Goal: Task Accomplishment & Management: Manage account settings

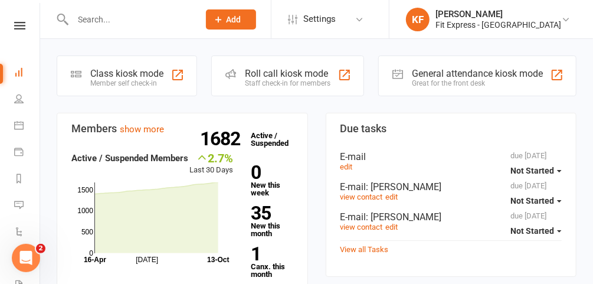
click at [178, 13] on input "text" at bounding box center [130, 19] width 122 height 17
click at [564, 18] on icon at bounding box center [565, 19] width 9 height 9
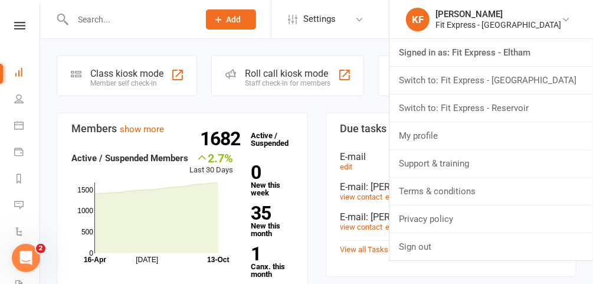
click at [519, 110] on link "Switch to: Fit Express - Reservoir" at bounding box center [491, 107] width 204 height 27
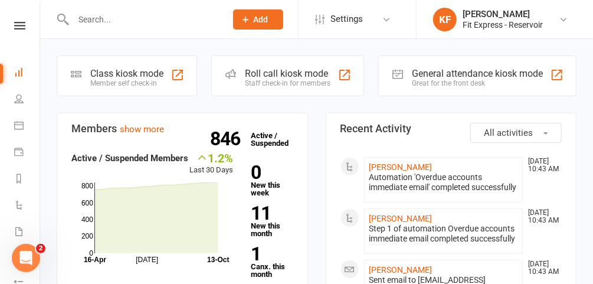
click at [204, 24] on input "text" at bounding box center [144, 19] width 148 height 17
click at [165, 16] on input "text" at bounding box center [144, 19] width 148 height 17
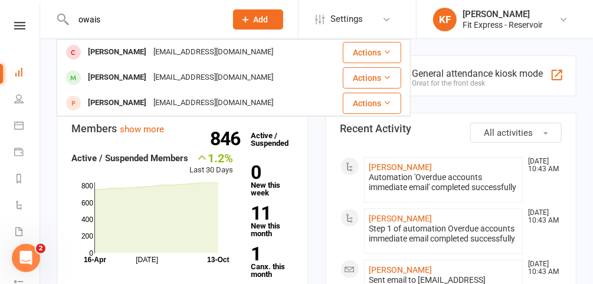
type input "owais"
click at [150, 78] on div "Owais mohammed" at bounding box center [116, 77] width 65 height 17
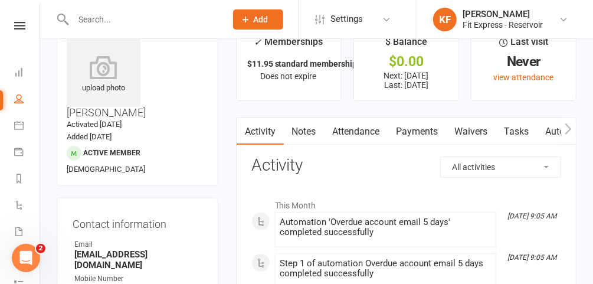
scroll to position [29, 0]
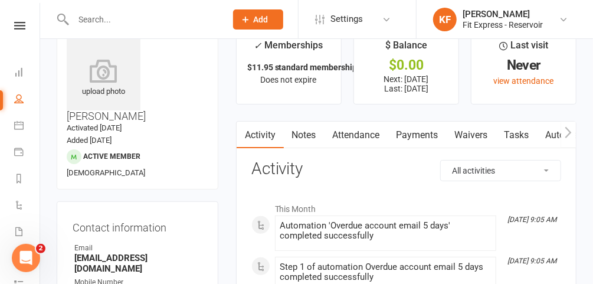
click at [425, 124] on link "Payments" at bounding box center [417, 135] width 58 height 27
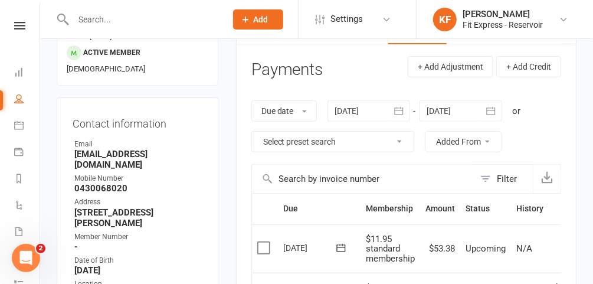
click at [358, 111] on div at bounding box center [368, 110] width 83 height 21
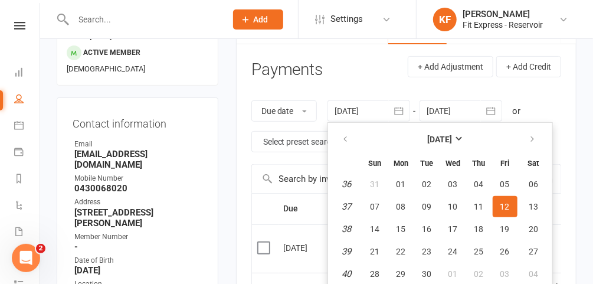
scroll to position [153, 0]
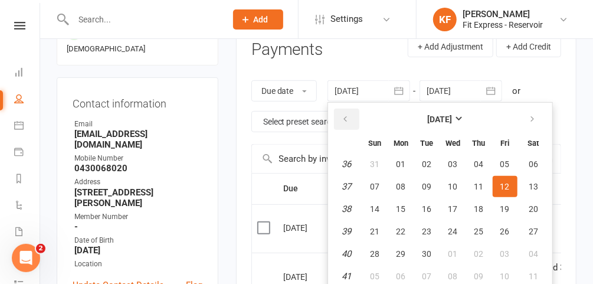
click at [350, 122] on button "button" at bounding box center [346, 119] width 25 height 21
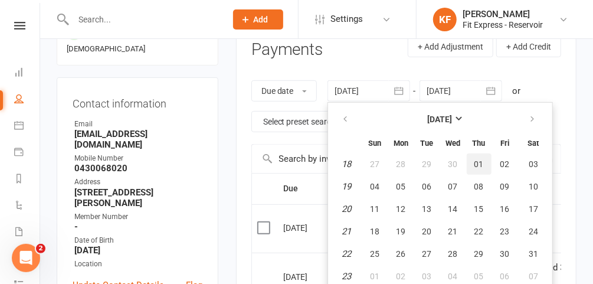
click at [480, 159] on span "01" at bounding box center [478, 163] width 9 height 9
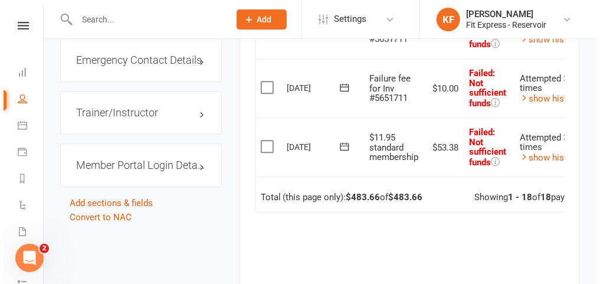
scroll to position [0, 46]
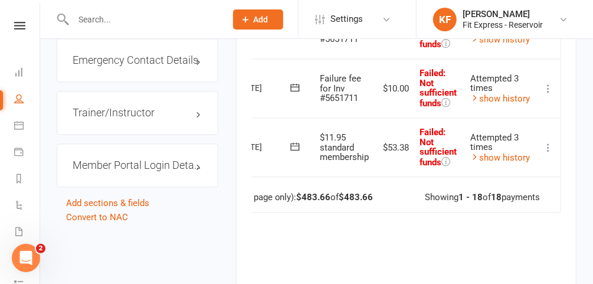
click at [549, 142] on icon at bounding box center [548, 148] width 12 height 12
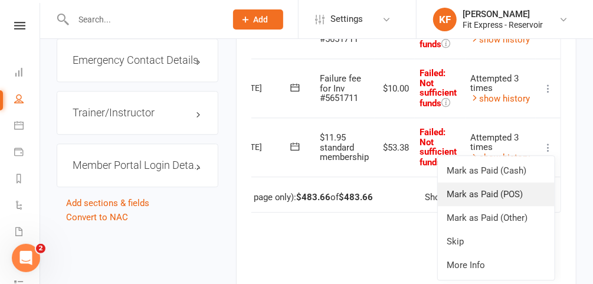
click at [491, 184] on link "Mark as Paid (POS)" at bounding box center [496, 194] width 117 height 24
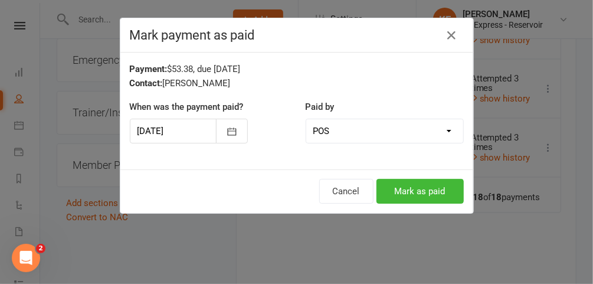
scroll to position [0, 41]
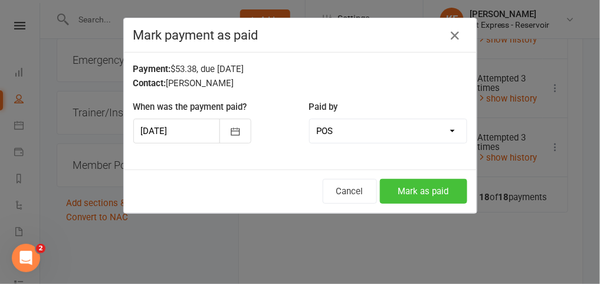
click at [412, 201] on button "Mark as paid" at bounding box center [423, 191] width 87 height 25
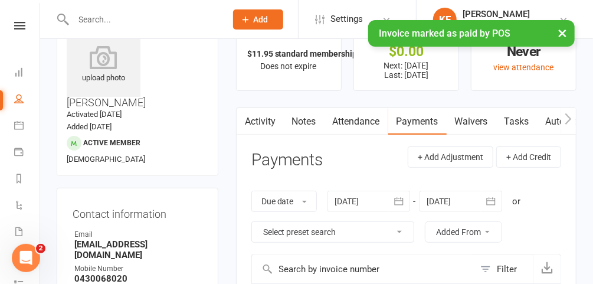
scroll to position [41, 0]
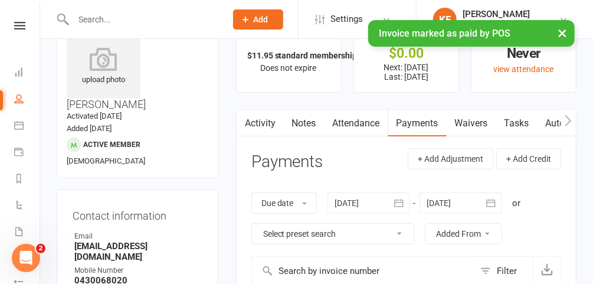
click at [374, 204] on div at bounding box center [368, 202] width 83 height 21
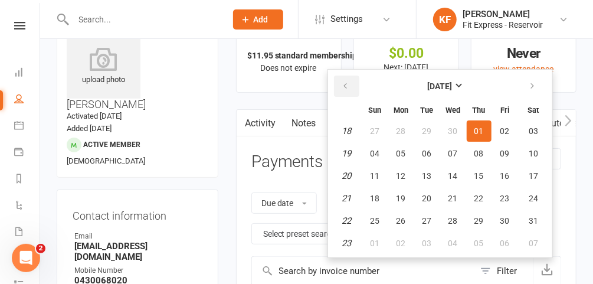
click at [343, 86] on icon "button" at bounding box center [346, 85] width 8 height 9
click at [535, 126] on span "01" at bounding box center [533, 130] width 9 height 9
type input "01 Mar 2025"
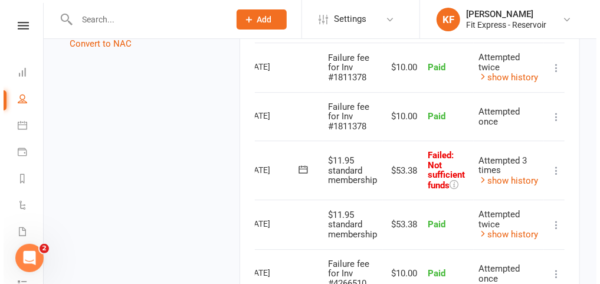
scroll to position [0, 46]
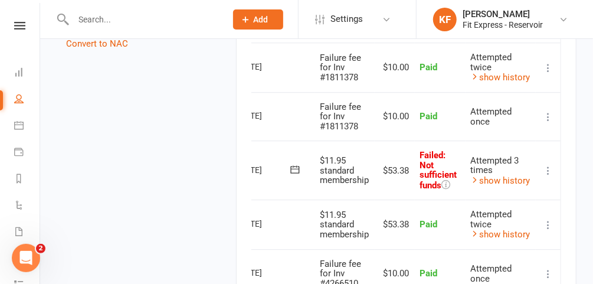
click at [547, 165] on icon at bounding box center [548, 171] width 12 height 12
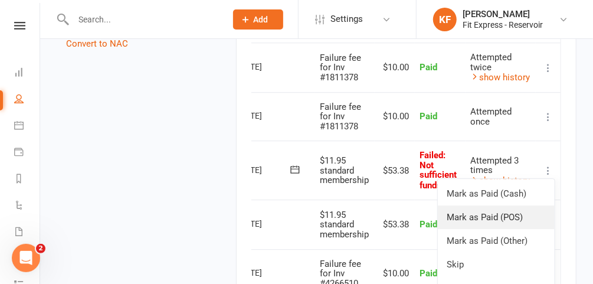
click at [488, 205] on link "Mark as Paid (POS)" at bounding box center [496, 217] width 117 height 24
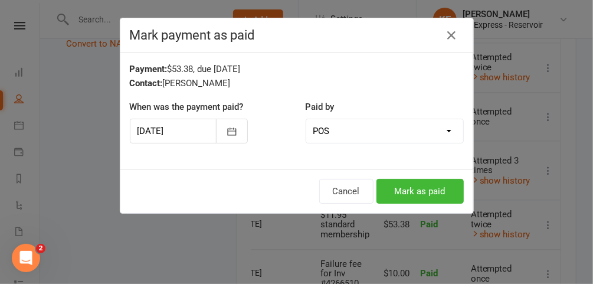
scroll to position [0, 41]
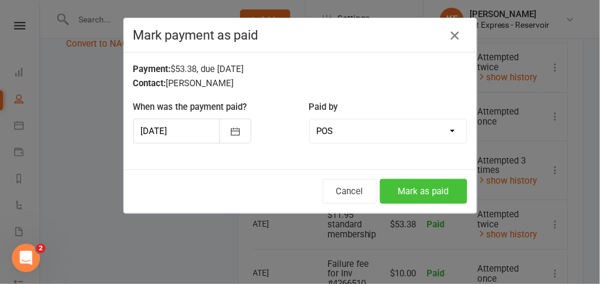
click at [426, 195] on button "Mark as paid" at bounding box center [423, 191] width 87 height 25
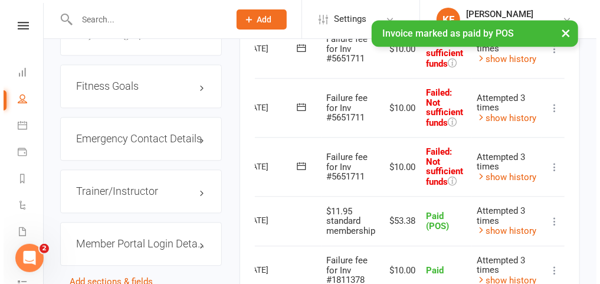
scroll to position [0, 45]
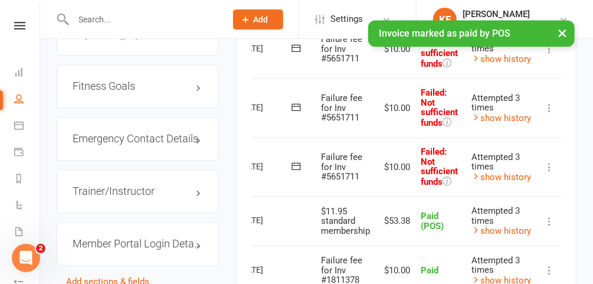
click at [549, 161] on icon at bounding box center [549, 167] width 12 height 12
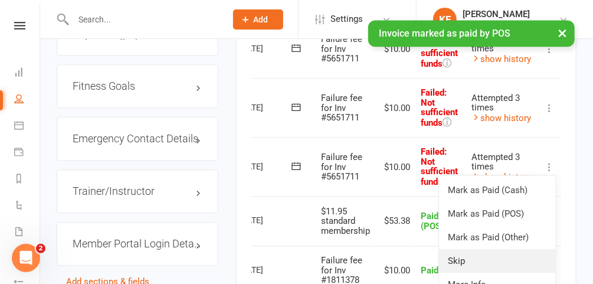
click at [468, 256] on link "Skip" at bounding box center [497, 261] width 117 height 24
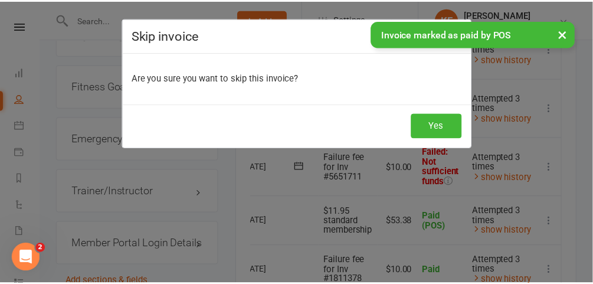
scroll to position [0, 41]
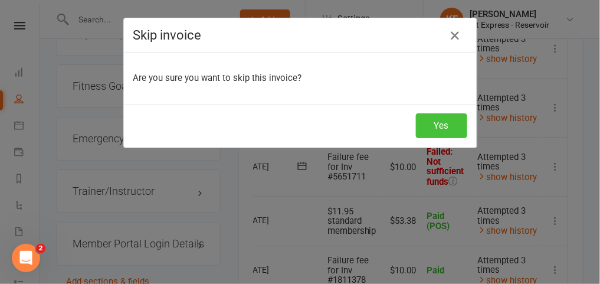
click at [438, 131] on button "Yes" at bounding box center [441, 125] width 51 height 25
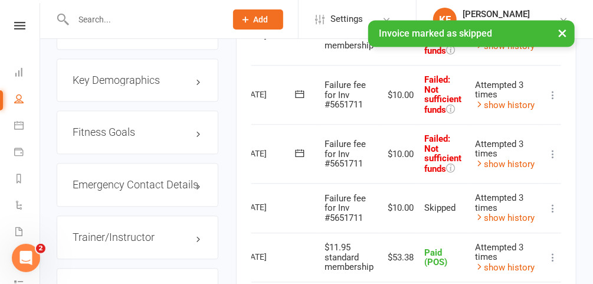
scroll to position [1025, 0]
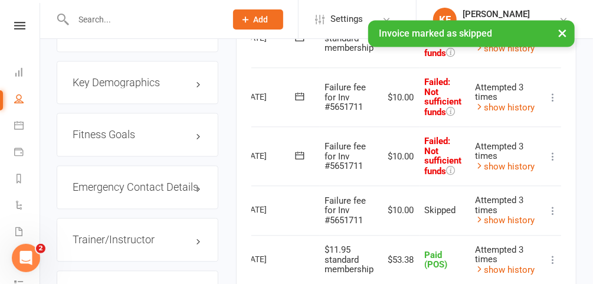
click at [553, 150] on icon at bounding box center [553, 156] width 12 height 12
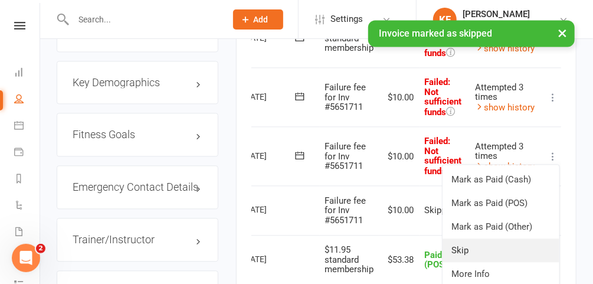
click at [476, 238] on link "Skip" at bounding box center [500, 250] width 117 height 24
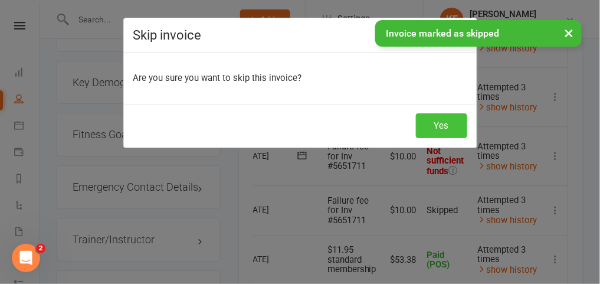
click at [452, 132] on button "Yes" at bounding box center [441, 125] width 51 height 25
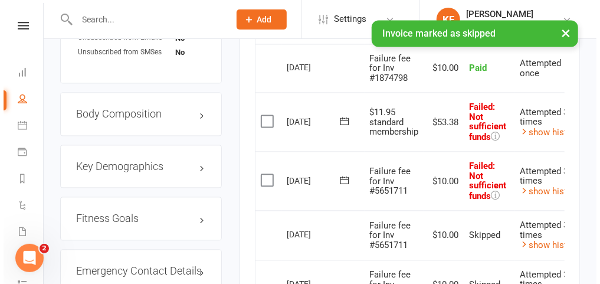
scroll to position [0, 46]
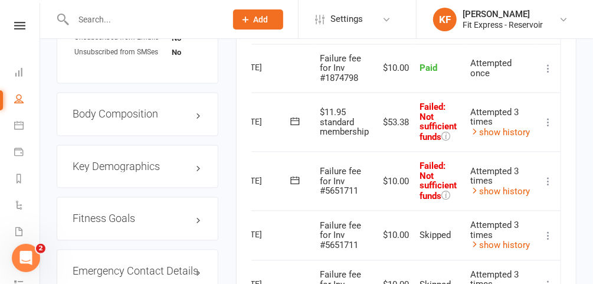
click at [548, 116] on icon at bounding box center [548, 122] width 12 height 12
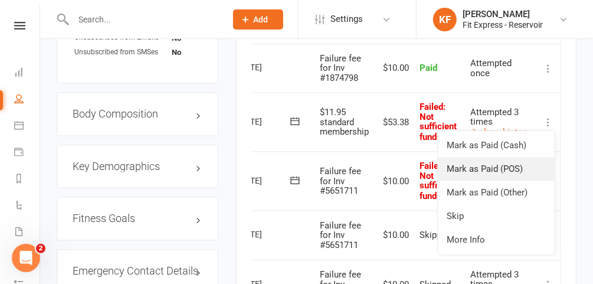
click at [501, 157] on link "Mark as Paid (POS)" at bounding box center [496, 169] width 117 height 24
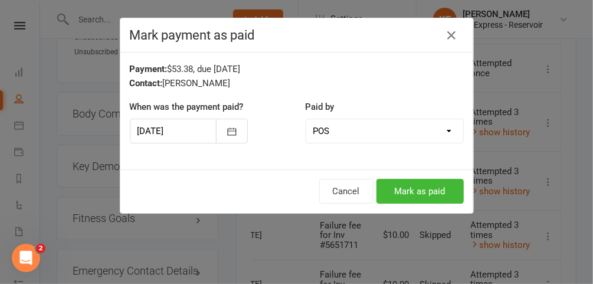
scroll to position [0, 41]
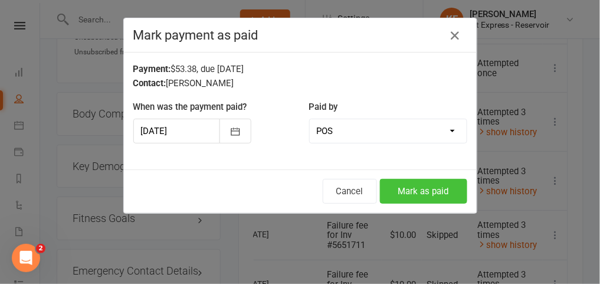
click at [418, 190] on button "Mark as paid" at bounding box center [423, 191] width 87 height 25
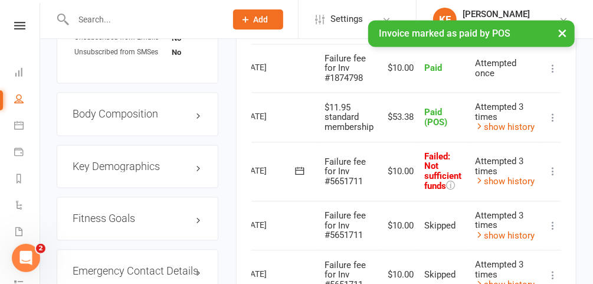
click at [552, 166] on icon at bounding box center [553, 171] width 12 height 12
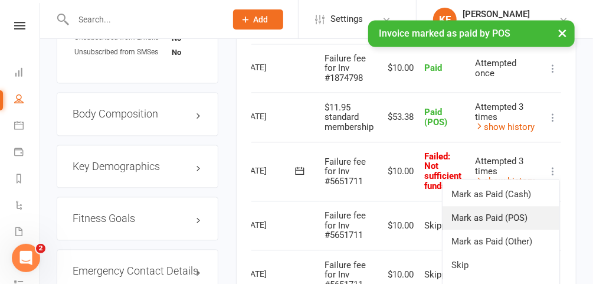
click at [487, 206] on link "Mark as Paid (POS)" at bounding box center [500, 218] width 117 height 24
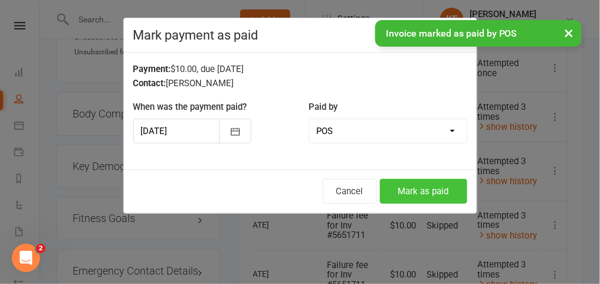
click at [425, 182] on button "Mark as paid" at bounding box center [423, 191] width 87 height 25
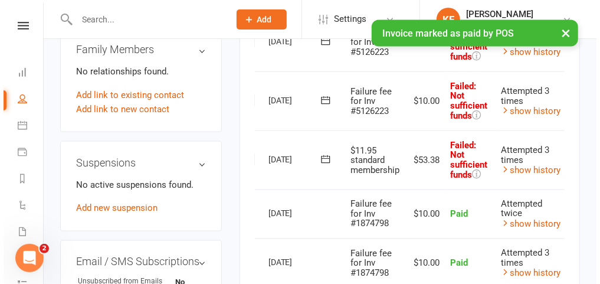
scroll to position [0, 46]
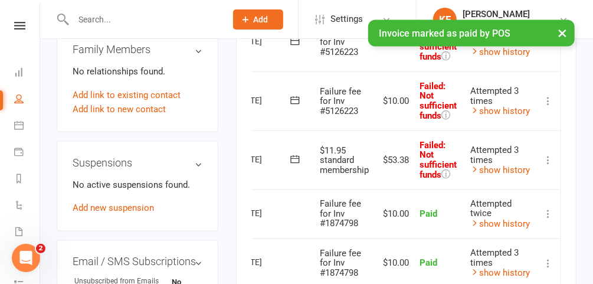
click at [548, 154] on icon at bounding box center [548, 160] width 12 height 12
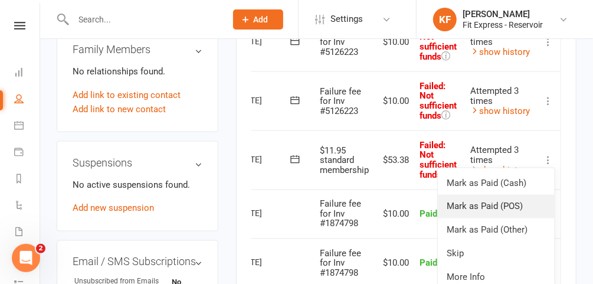
click at [487, 196] on link "Mark as Paid (POS)" at bounding box center [496, 207] width 117 height 24
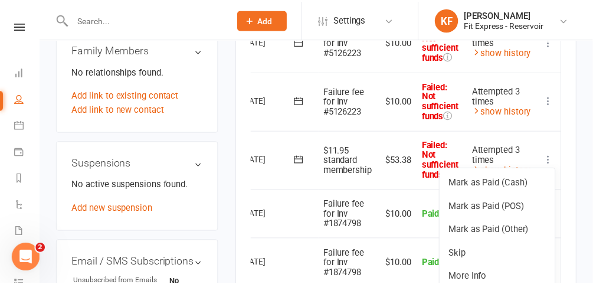
scroll to position [0, 41]
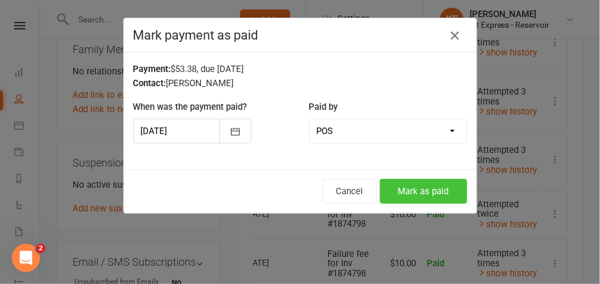
click at [410, 200] on button "Mark as paid" at bounding box center [423, 191] width 87 height 25
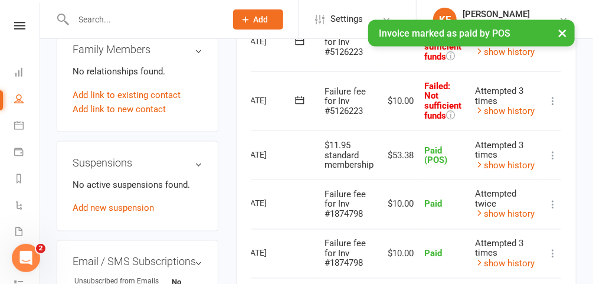
click at [549, 95] on icon at bounding box center [553, 101] width 12 height 12
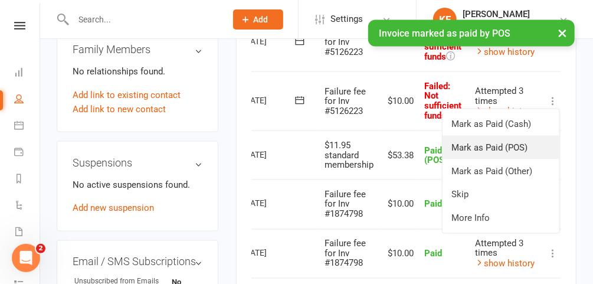
click at [487, 143] on link "Mark as Paid (POS)" at bounding box center [500, 148] width 117 height 24
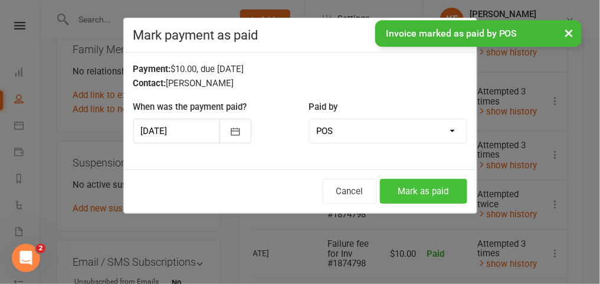
click at [417, 180] on button "Mark as paid" at bounding box center [423, 191] width 87 height 25
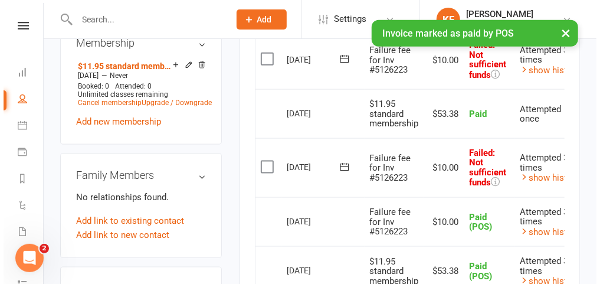
scroll to position [0, 46]
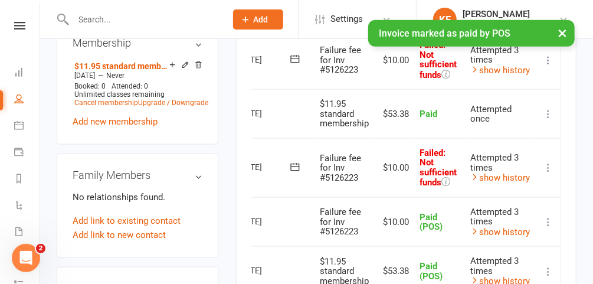
click at [547, 165] on icon at bounding box center [548, 168] width 12 height 12
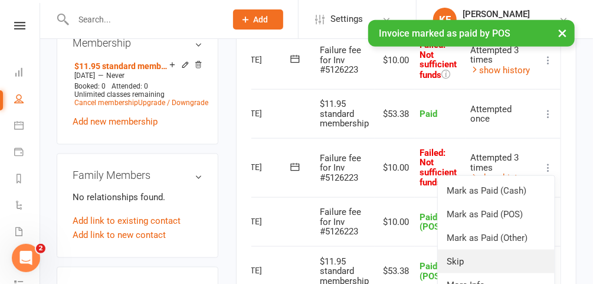
click at [460, 250] on link "Skip" at bounding box center [496, 262] width 117 height 24
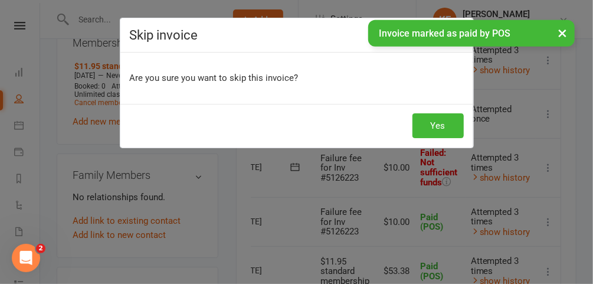
scroll to position [0, 41]
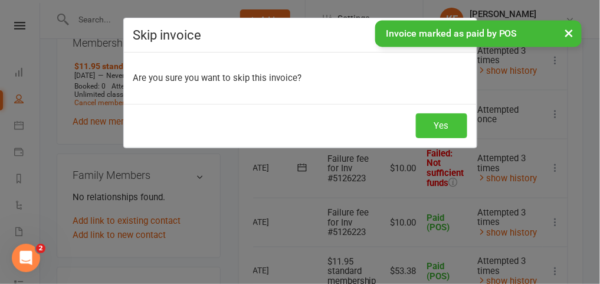
click at [435, 121] on button "Yes" at bounding box center [441, 125] width 51 height 25
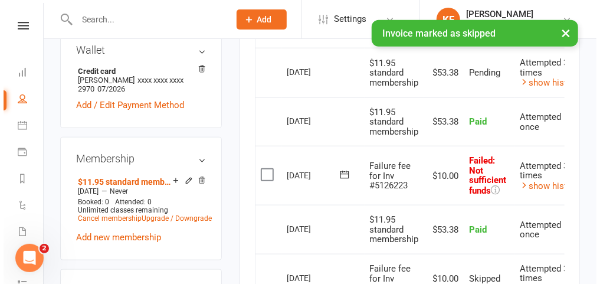
scroll to position [0, 46]
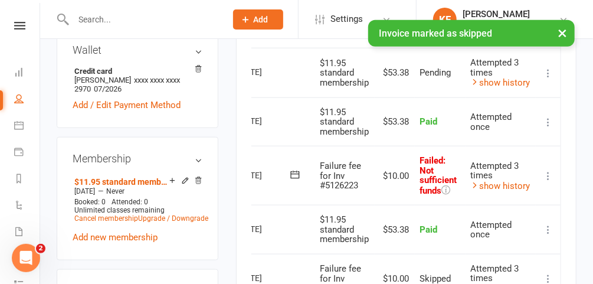
click at [553, 171] on icon at bounding box center [548, 176] width 12 height 12
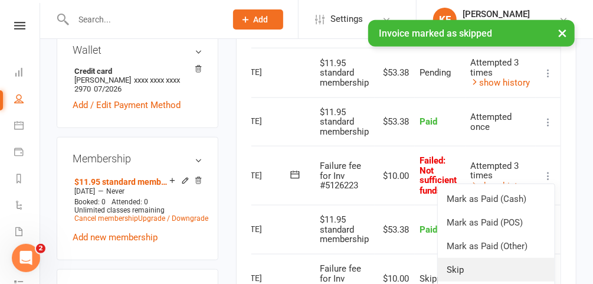
click at [462, 262] on link "Skip" at bounding box center [496, 270] width 117 height 24
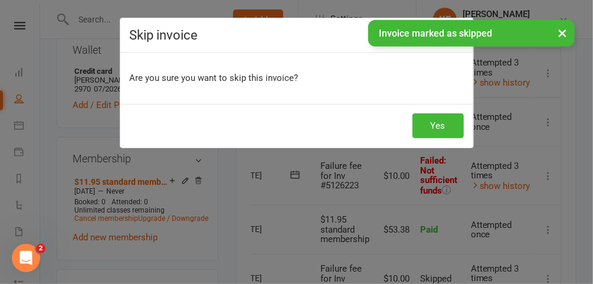
scroll to position [0, 41]
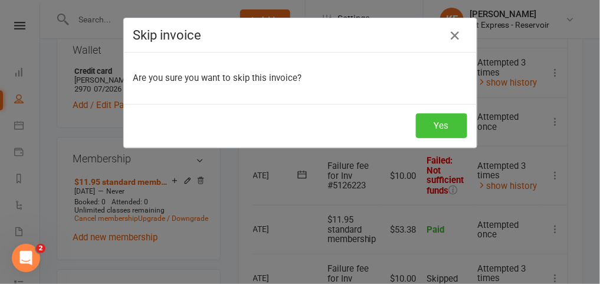
click at [437, 125] on button "Yes" at bounding box center [441, 125] width 51 height 25
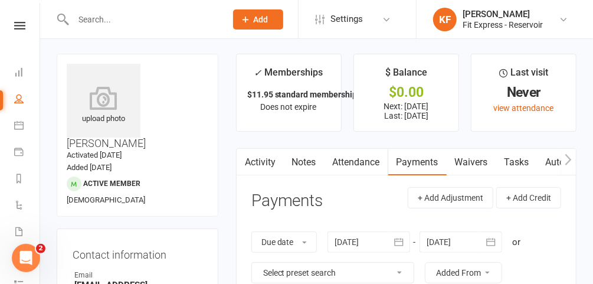
scroll to position [0, 0]
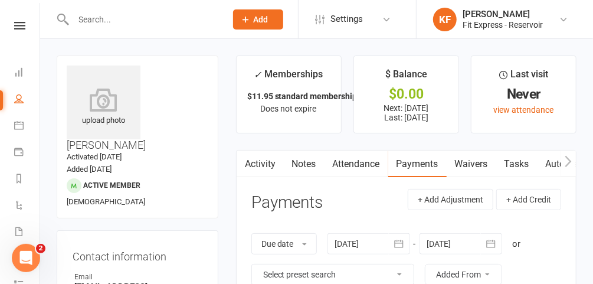
click at [147, 17] on input "text" at bounding box center [144, 19] width 148 height 17
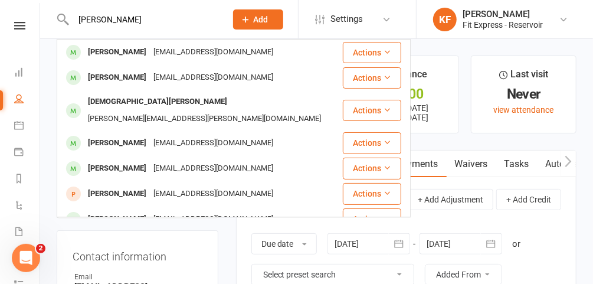
type input "hamza allouche"
click at [159, 54] on div "hamzaallouchee@gmail.com" at bounding box center [213, 52] width 127 height 17
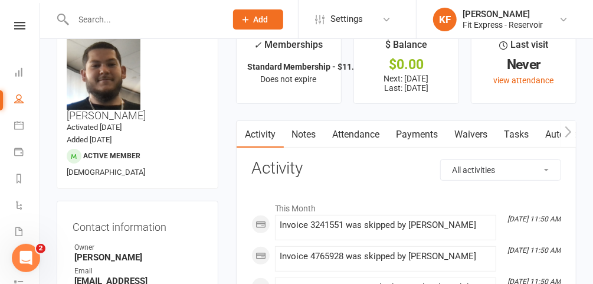
scroll to position [30, 0]
click at [312, 135] on link "Notes" at bounding box center [304, 133] width 41 height 27
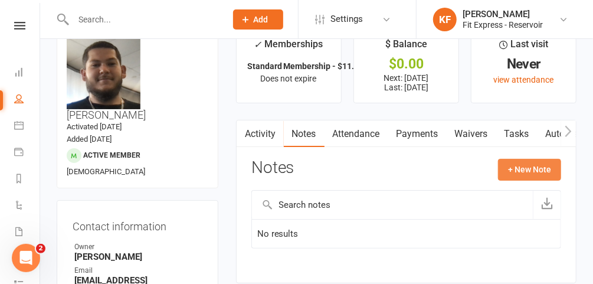
click at [552, 169] on button "+ New Note" at bounding box center [529, 169] width 63 height 21
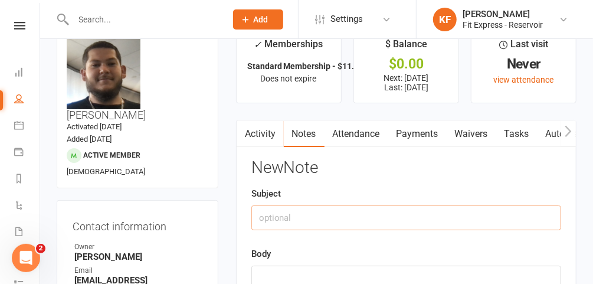
click at [291, 215] on input "text" at bounding box center [406, 217] width 310 height 25
type input "B"
type input "b"
type input "T"
type input "M"
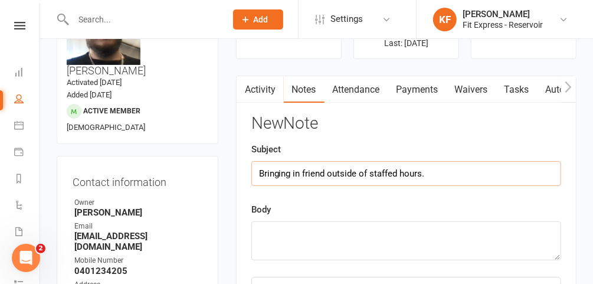
scroll to position [78, 0]
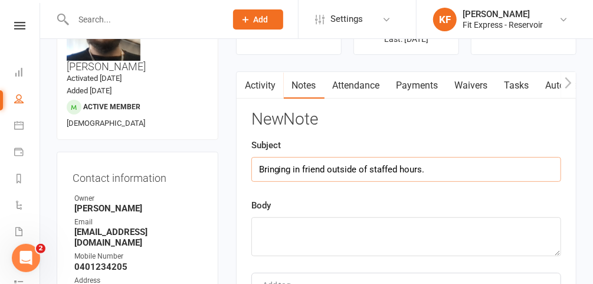
type input "Bringing in friend outside of staffed hours."
click at [313, 224] on textarea at bounding box center [406, 236] width 310 height 39
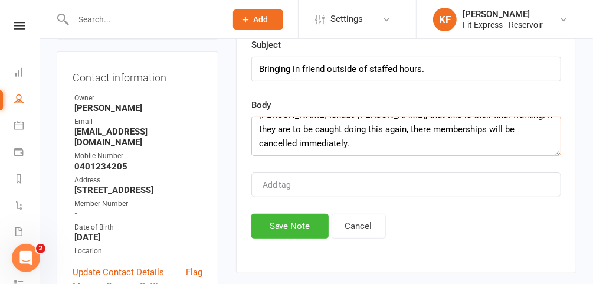
scroll to position [179, 0]
type textarea "Hamza was most recently caught allowing a friend entry into the gym on Saturday…"
click at [276, 227] on button "Save Note" at bounding box center [289, 225] width 77 height 25
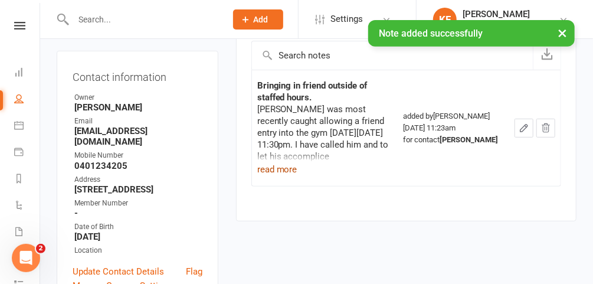
click at [280, 166] on button "read more" at bounding box center [277, 169] width 40 height 14
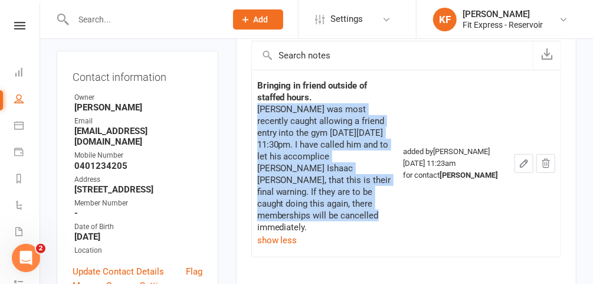
drag, startPoint x: 357, startPoint y: 191, endPoint x: 254, endPoint y: 110, distance: 131.1
click at [254, 110] on td "Bringing in friend outside of staffed hours. Hamza was most recently caught all…" at bounding box center [325, 163] width 146 height 187
copy div "Hamza was most recently caught allowing a friend entry into the gym on Saturday…"
click at [151, 17] on input "text" at bounding box center [144, 19] width 148 height 17
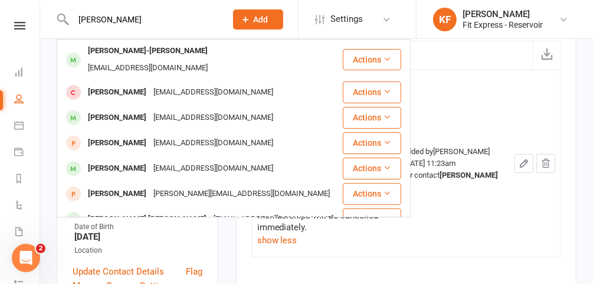
type input "marcus ishaac"
click at [153, 48] on div "Marcus Ishaac-haldas" at bounding box center [147, 50] width 127 height 17
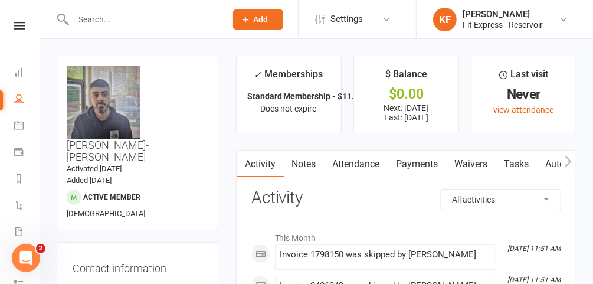
click at [310, 164] on link "Notes" at bounding box center [304, 163] width 41 height 27
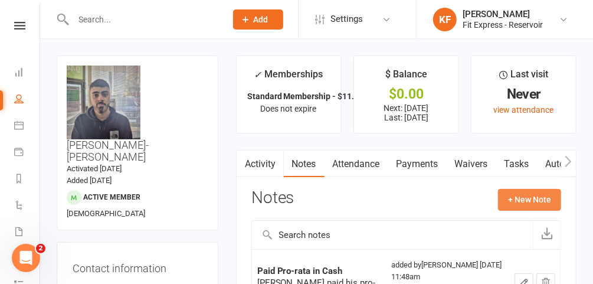
click at [538, 206] on button "+ New Note" at bounding box center [529, 199] width 63 height 21
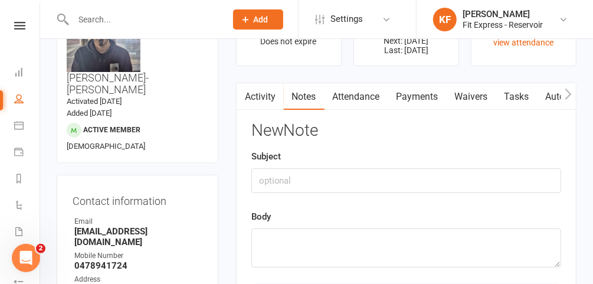
scroll to position [67, 0]
click at [340, 253] on textarea at bounding box center [406, 248] width 310 height 39
paste textarea "Hamza was most recently caught allowing a friend entry into the gym on Saturday…"
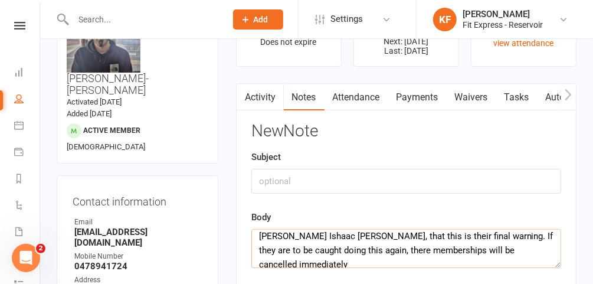
scroll to position [33, 0]
click at [366, 235] on textarea "Hamza was most recently caught allowing a friend entry into the gym on Saturday…" at bounding box center [406, 248] width 310 height 39
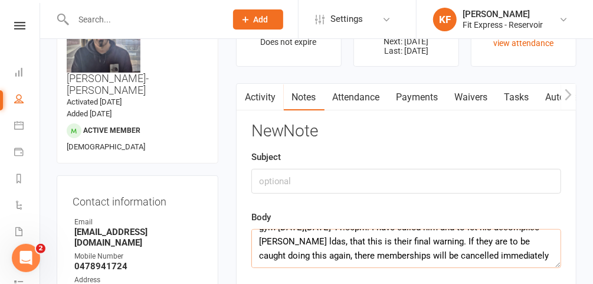
click at [383, 232] on textarea "Hamza was most recently caught allowing a friend entry into the gym on Saturday…" at bounding box center [406, 248] width 310 height 39
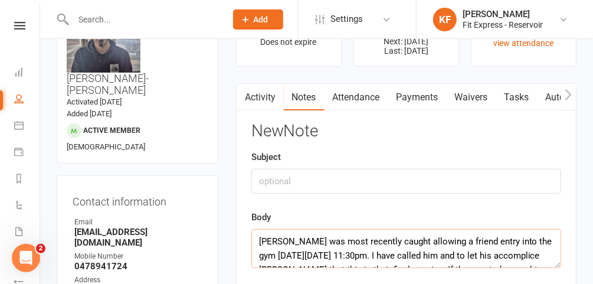
click at [287, 241] on textarea "Hamza was most recently caught allowing a friend entry into the gym on Saturday…" at bounding box center [406, 248] width 310 height 39
type textarea "Marcus was most recently caught allowing a friend entry into the gym on Saturda…"
click at [280, 172] on input "text" at bounding box center [406, 181] width 310 height 25
type input "M"
type input "L"
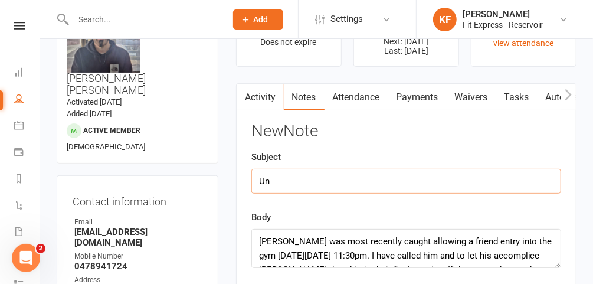
type input "U"
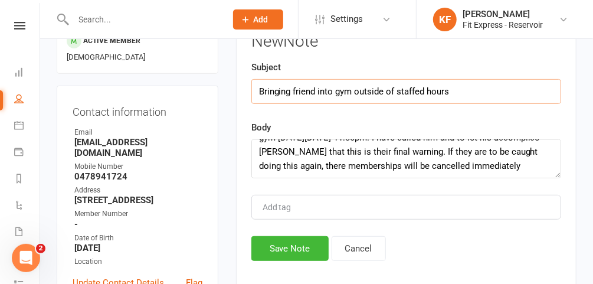
scroll to position [157, 0]
type input "Bringing friend into gym outside of staffed hours"
click at [305, 166] on textarea "Marcus was most recently caught allowing a friend entry into the gym on Saturda…" at bounding box center [406, 158] width 310 height 39
type textarea "Marcus was most recently caught allowing a friend entry into the gym on Saturda…"
click at [288, 245] on button "Save Note" at bounding box center [289, 247] width 77 height 25
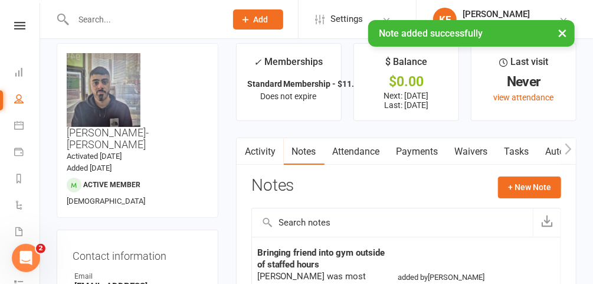
scroll to position [0, 0]
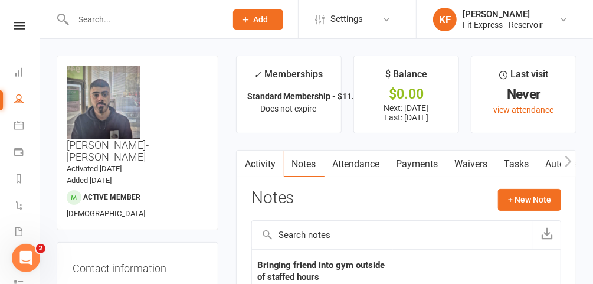
click at [106, 23] on input "text" at bounding box center [144, 19] width 148 height 17
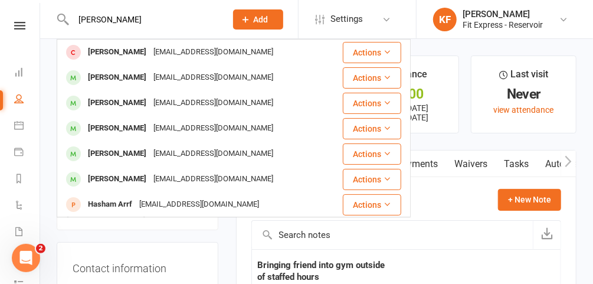
type input "hamza"
click at [134, 79] on div "Hamza Allouche" at bounding box center [116, 77] width 65 height 17
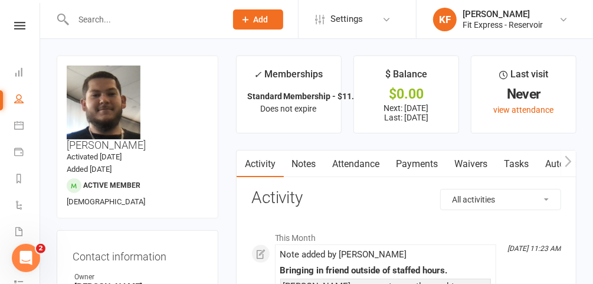
click at [305, 160] on link "Notes" at bounding box center [304, 163] width 41 height 27
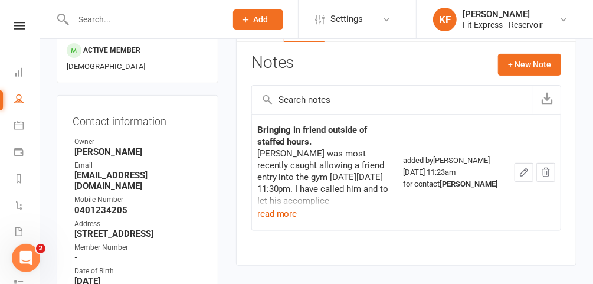
scroll to position [136, 0]
click at [523, 173] on icon "button" at bounding box center [523, 171] width 7 height 7
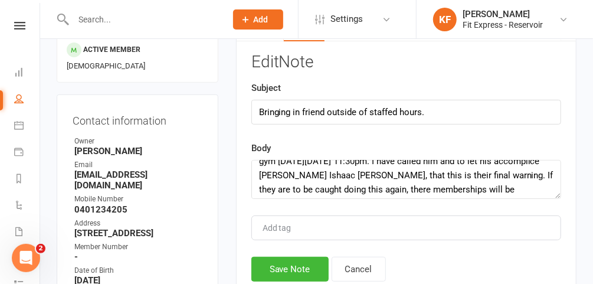
scroll to position [24, 0]
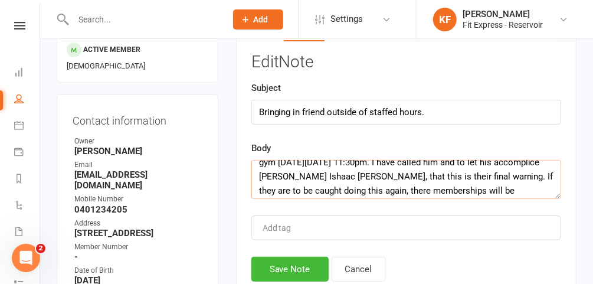
click at [370, 173] on textarea "Hamza was most recently caught allowing a friend entry into the gym on Saturday…" at bounding box center [406, 179] width 310 height 39
type textarea "Hamza was most recently caught allowing a friend entry into the gym on Saturday…"
click at [306, 273] on button "Save Note" at bounding box center [289, 269] width 77 height 25
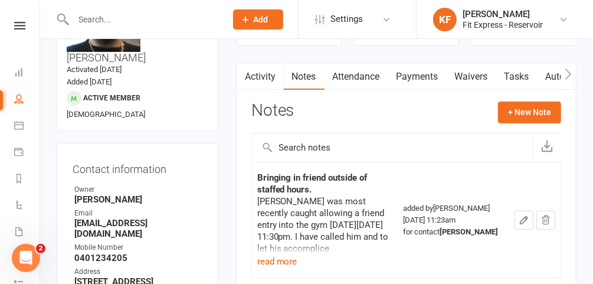
scroll to position [0, 0]
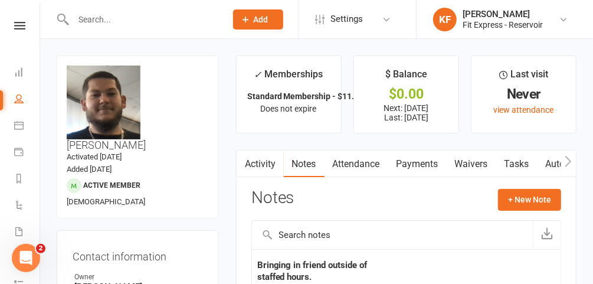
click at [147, 28] on div at bounding box center [137, 19] width 161 height 38
click at [564, 18] on icon at bounding box center [563, 19] width 9 height 9
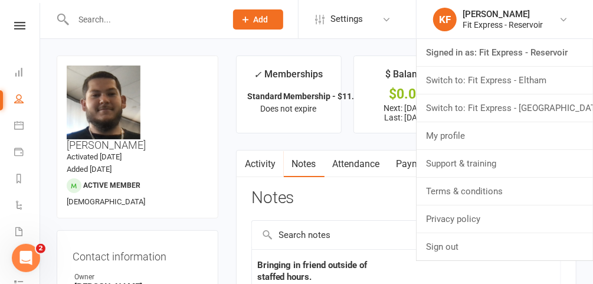
click at [521, 85] on link "Switch to: Fit Express - Eltham" at bounding box center [504, 80] width 176 height 27
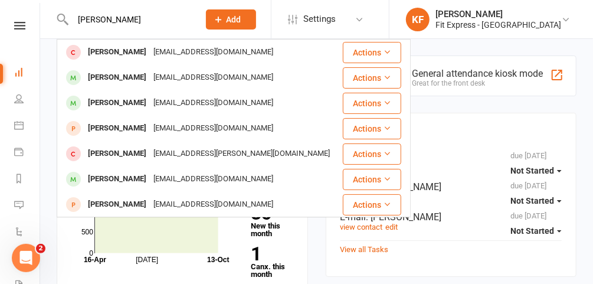
type input "[PERSON_NAME]"
click at [157, 77] on div "jd923_is@yahoo.com.au" at bounding box center [213, 77] width 127 height 17
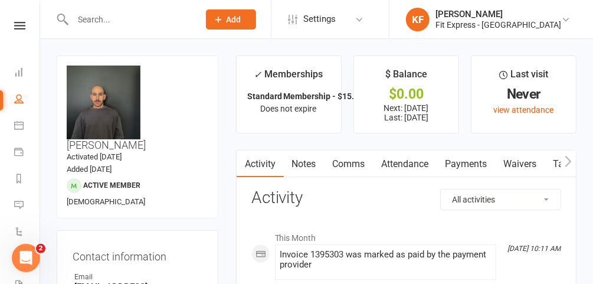
click at [16, 24] on icon at bounding box center [19, 26] width 11 height 8
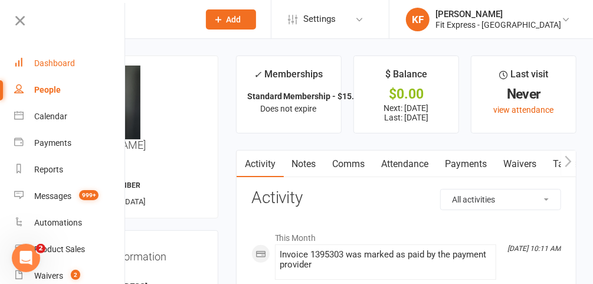
click at [66, 58] on div "Dashboard" at bounding box center [54, 62] width 41 height 9
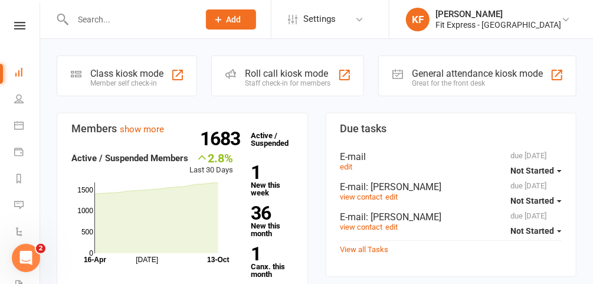
click at [155, 21] on input "text" at bounding box center [130, 19] width 122 height 17
click at [561, 22] on icon at bounding box center [565, 19] width 9 height 9
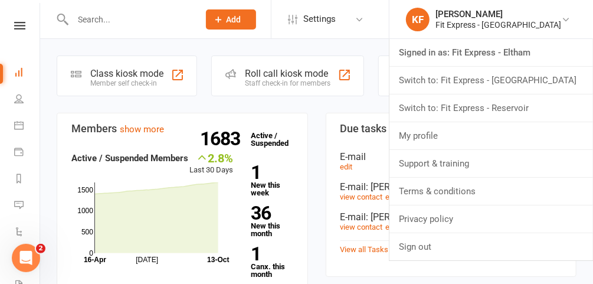
click at [495, 106] on link "Switch to: Fit Express - Reservoir" at bounding box center [491, 107] width 204 height 27
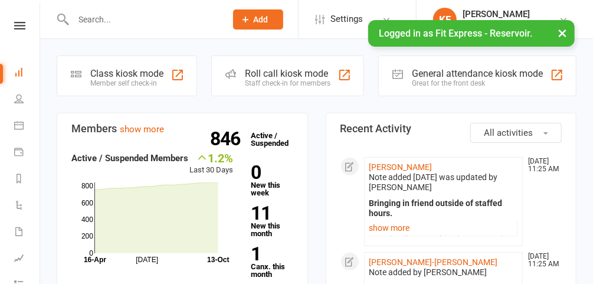
click at [564, 32] on button "×" at bounding box center [562, 32] width 21 height 25
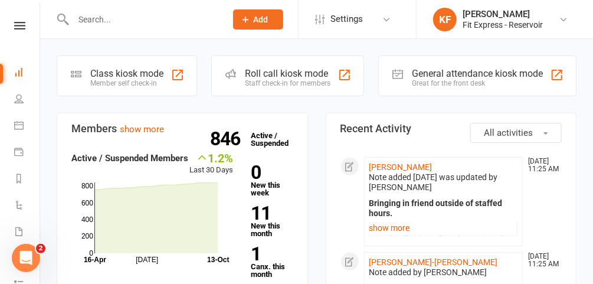
click at [137, 18] on input "text" at bounding box center [144, 19] width 148 height 17
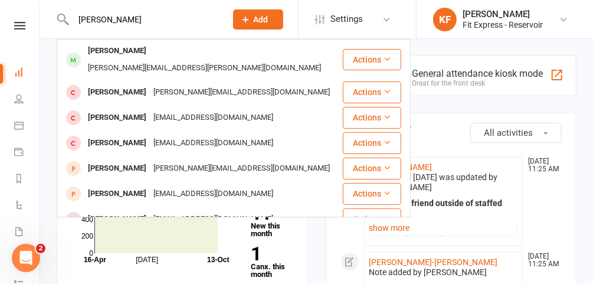
type input "chris"
click at [137, 60] on div "Chris.rosan@gmail.com" at bounding box center [204, 68] width 240 height 17
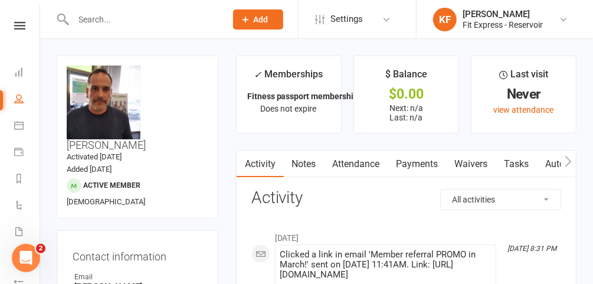
click at [126, 22] on input "text" at bounding box center [144, 19] width 148 height 17
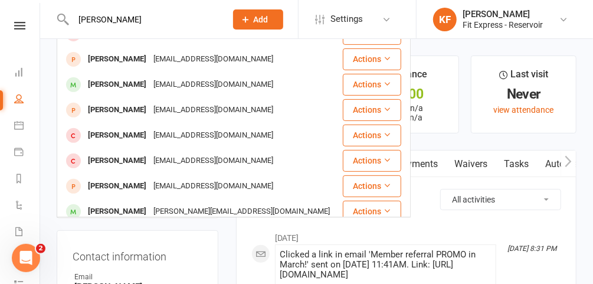
scroll to position [175, 0]
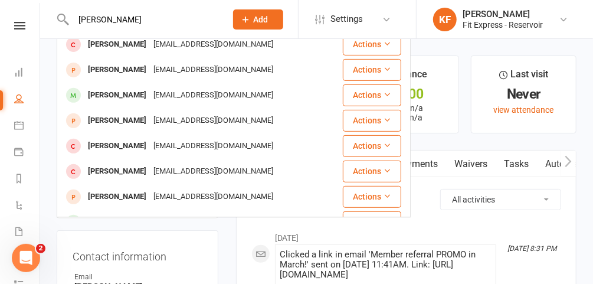
type input "chris"
click at [189, 88] on div "villarosachris23@gmail.com" at bounding box center [213, 95] width 127 height 17
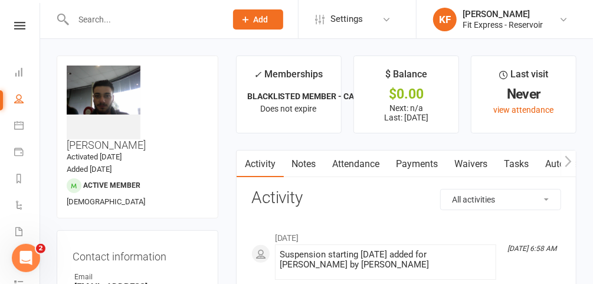
click at [418, 172] on link "Payments" at bounding box center [417, 163] width 58 height 27
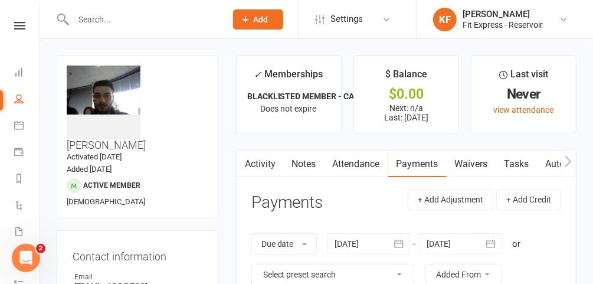
click at [309, 157] on link "Notes" at bounding box center [304, 163] width 41 height 27
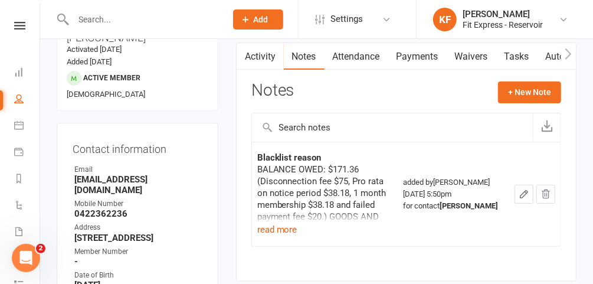
scroll to position [108, 0]
click at [281, 227] on button "read more" at bounding box center [277, 229] width 40 height 14
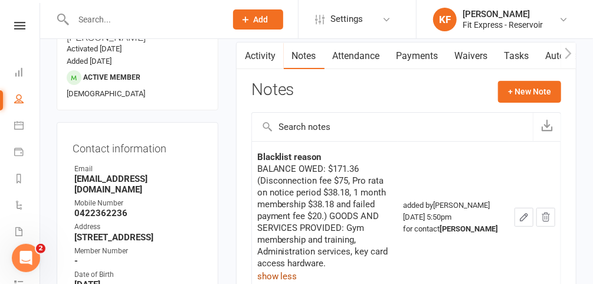
scroll to position [0, 0]
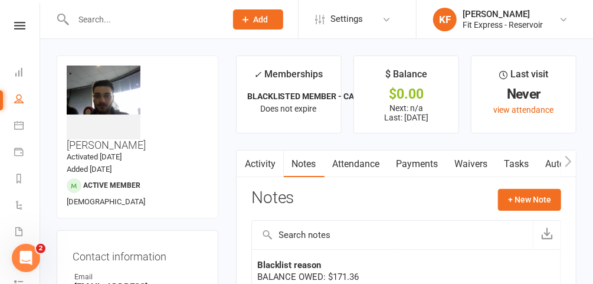
click at [566, 21] on icon at bounding box center [563, 19] width 9 height 9
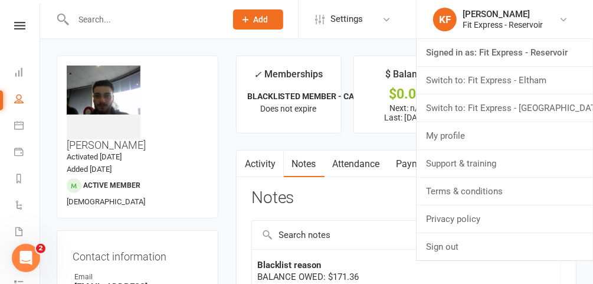
click at [535, 119] on link "Switch to: Fit Express - Heidelberg" at bounding box center [504, 107] width 176 height 27
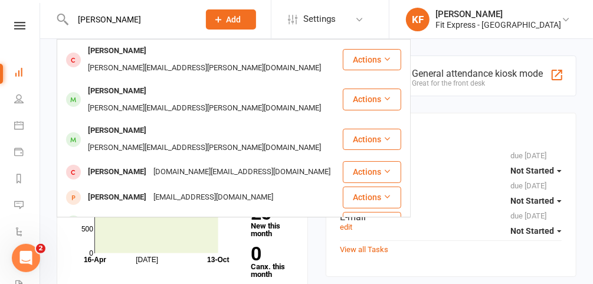
type input "[PERSON_NAME]"
click at [170, 60] on div "[PERSON_NAME][EMAIL_ADDRESS][PERSON_NAME][DOMAIN_NAME]" at bounding box center [204, 68] width 240 height 17
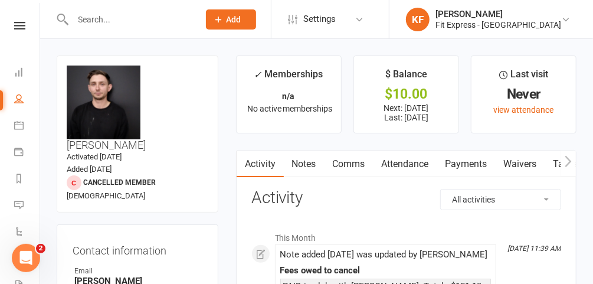
click at [21, 26] on icon at bounding box center [19, 26] width 11 height 8
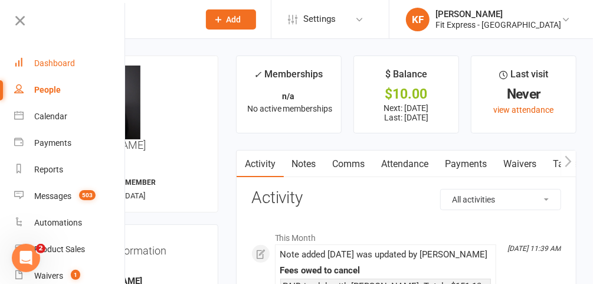
click at [69, 61] on div "Dashboard" at bounding box center [54, 62] width 41 height 9
